Goal: Information Seeking & Learning: Learn about a topic

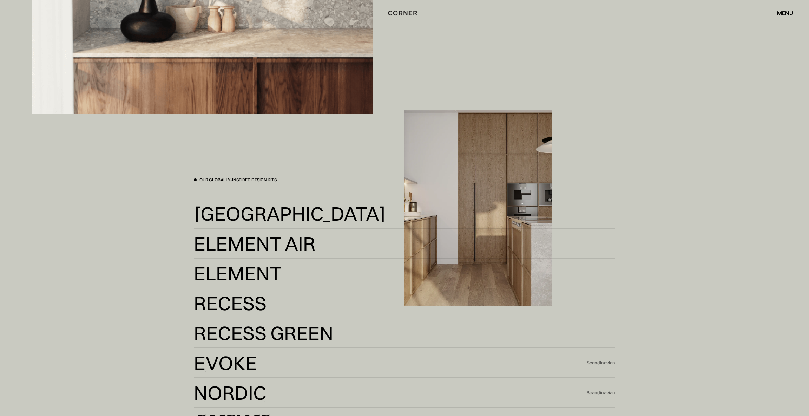
scroll to position [1136, 0]
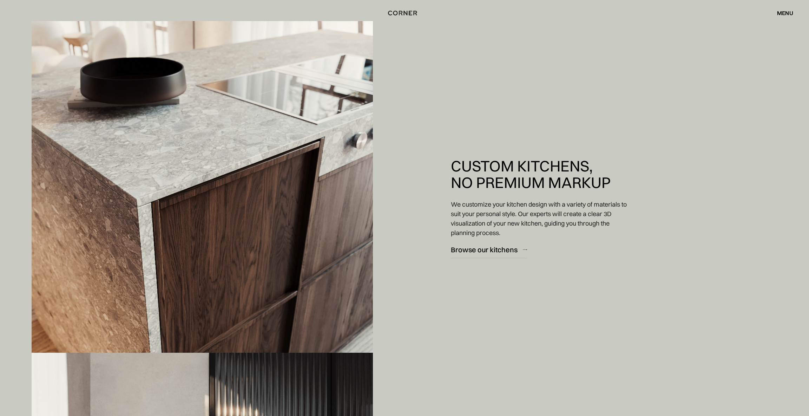
click at [778, 15] on div "menu" at bounding box center [785, 13] width 16 height 6
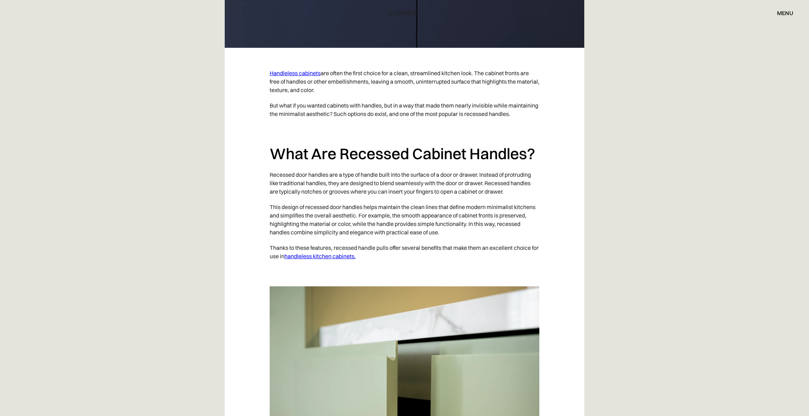
scroll to position [354, 0]
drag, startPoint x: 342, startPoint y: 163, endPoint x: 414, endPoint y: 164, distance: 72.0
click at [414, 163] on h2 "What Are Recessed Cabinet Handles?" at bounding box center [405, 153] width 270 height 19
copy h2 "Recessed"
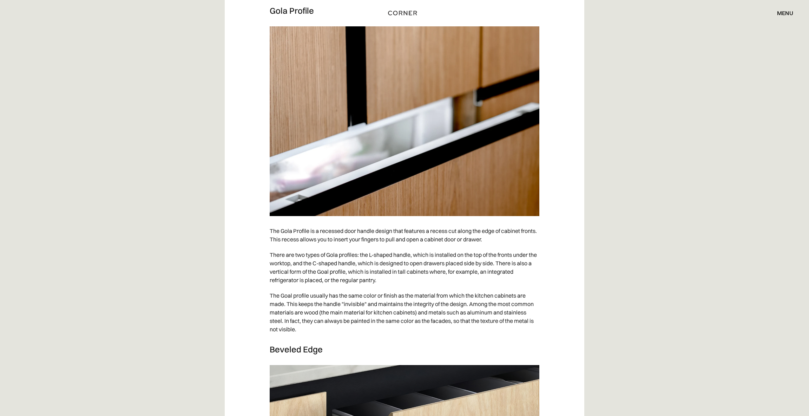
scroll to position [1366, 0]
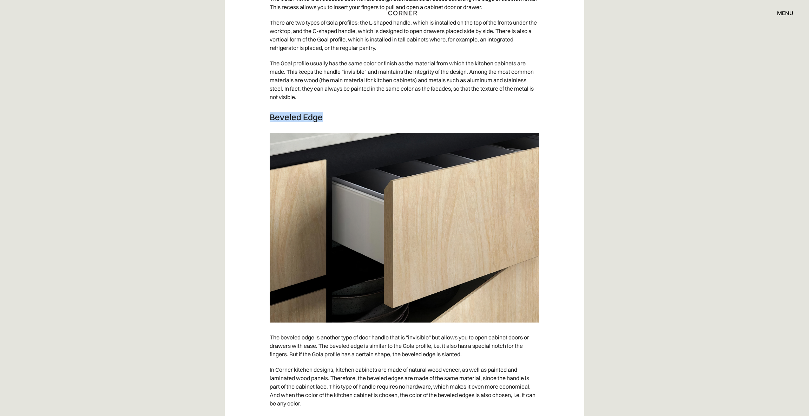
drag, startPoint x: 270, startPoint y: 126, endPoint x: 333, endPoint y: 127, distance: 62.9
click at [333, 122] on h3 "Beveled Edge" at bounding box center [405, 117] width 270 height 11
copy h3 "Beveled Edge"
